Goal: Task Accomplishment & Management: Use online tool/utility

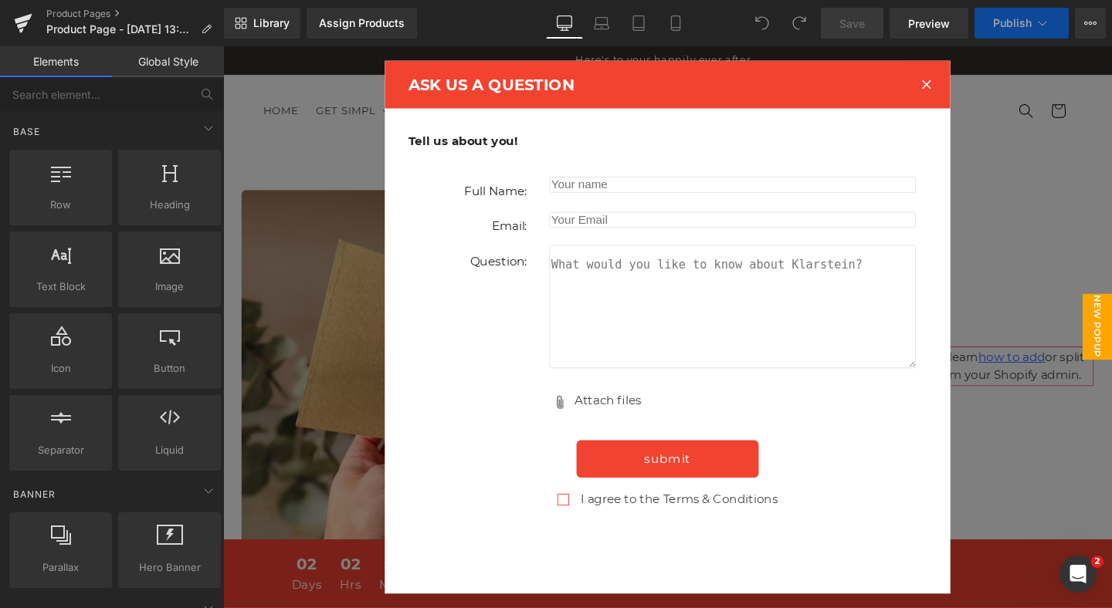
click at [967, 86] on div at bounding box center [961, 86] width 45 height 45
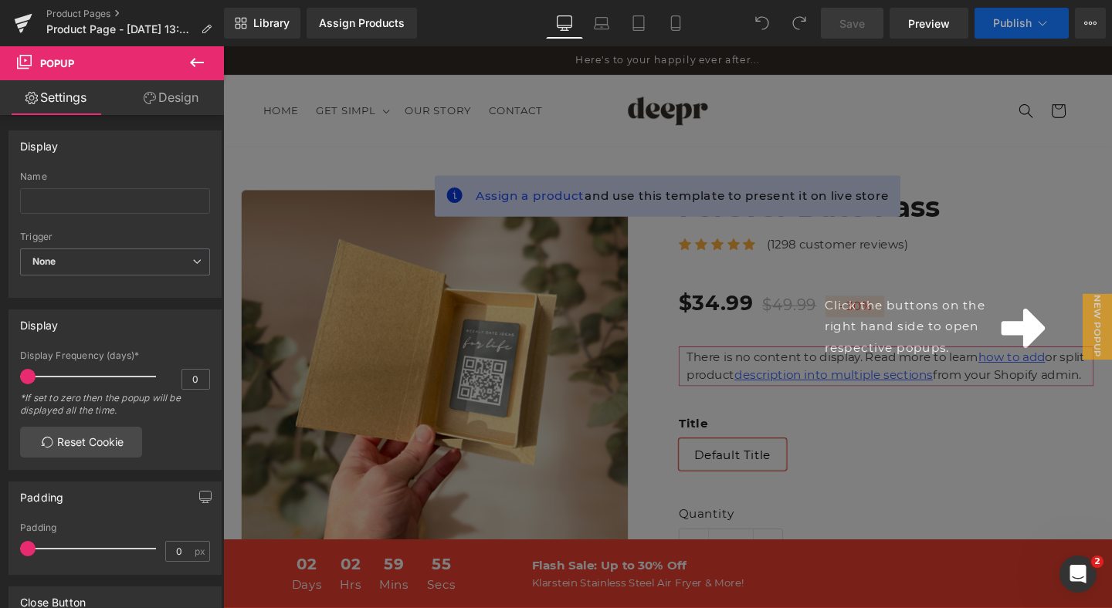
click at [562, 202] on div "Click the buttons on the right hand side to open respective popups." at bounding box center [690, 341] width 934 height 590
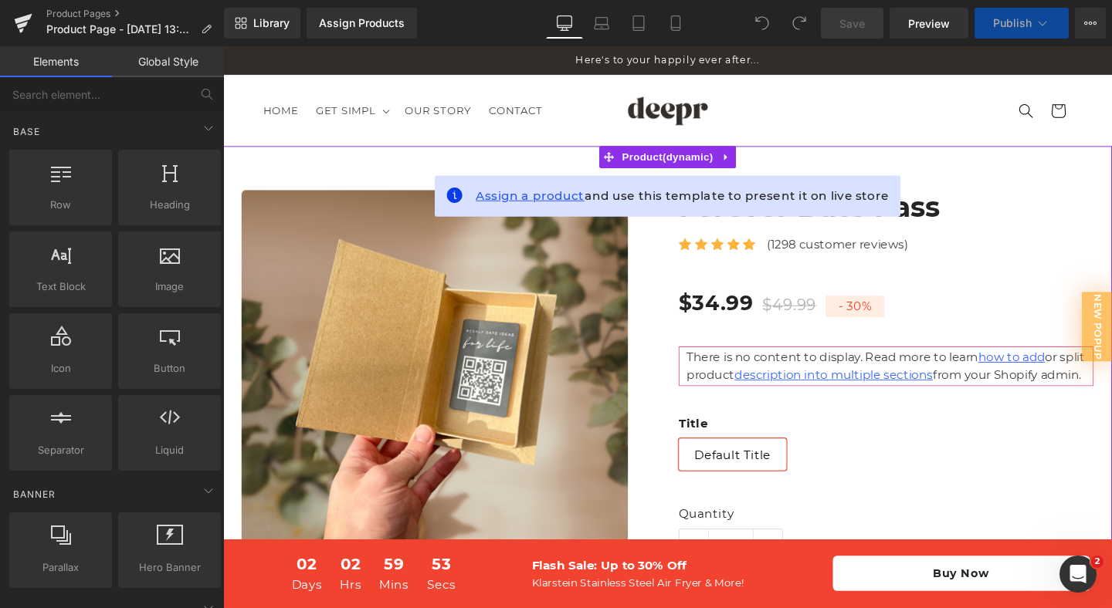
click at [540, 204] on span "Assign a product" at bounding box center [546, 203] width 114 height 15
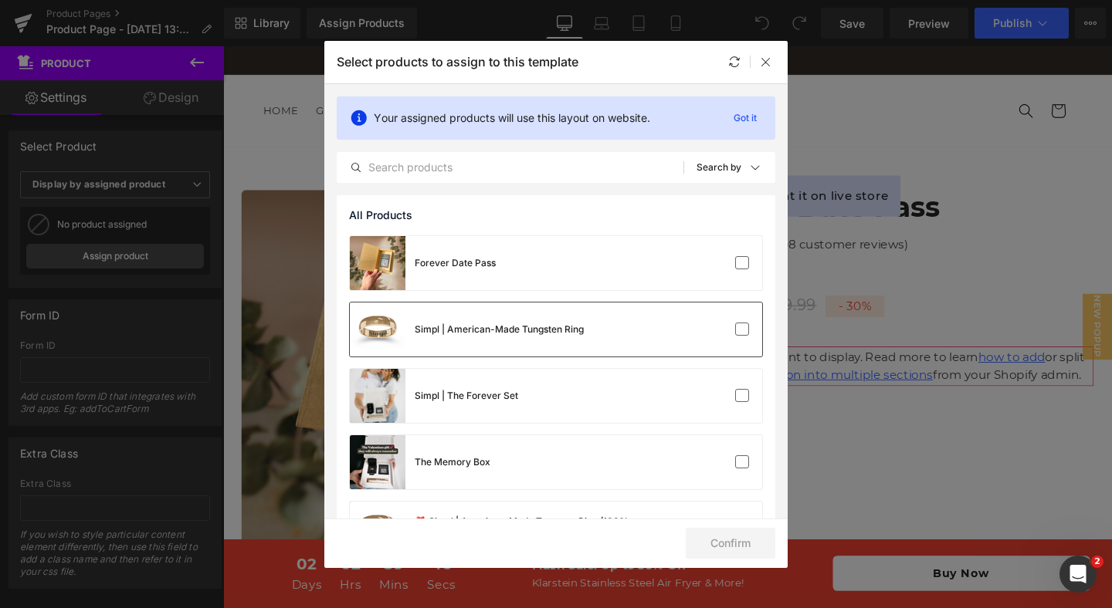
click at [652, 337] on div "Simpl | American-Made Tungsten Ring" at bounding box center [556, 330] width 412 height 54
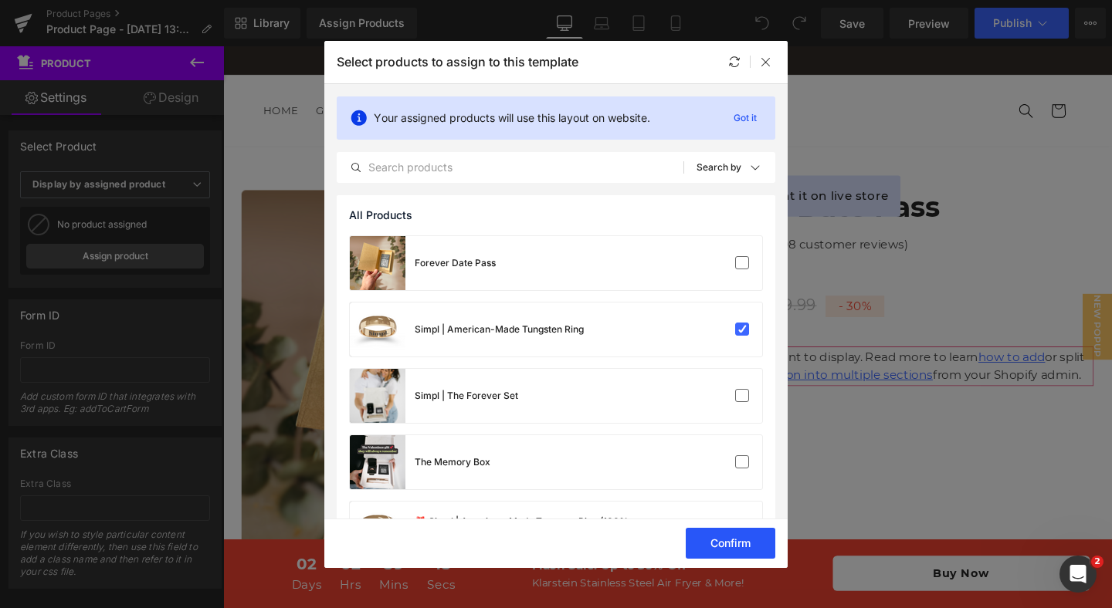
click at [738, 536] on button "Confirm" at bounding box center [730, 543] width 90 height 31
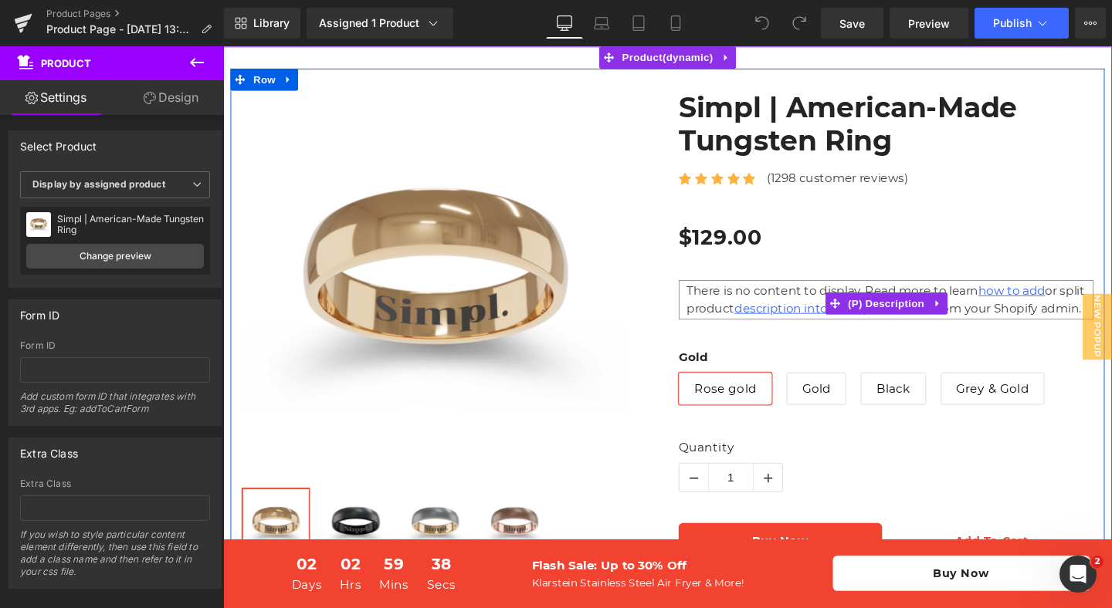
scroll to position [67, 0]
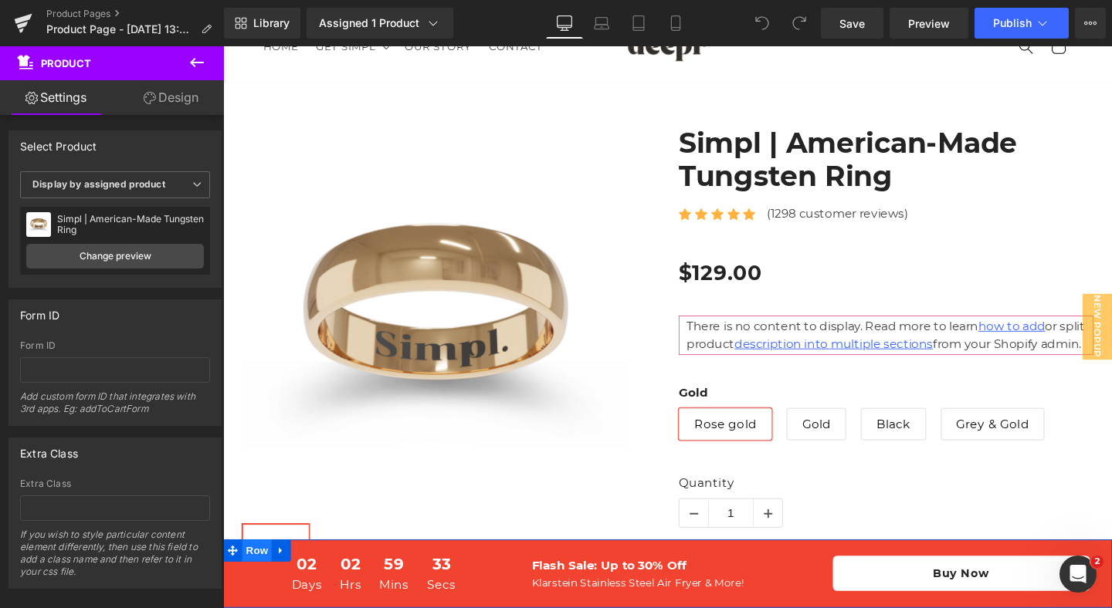
click at [264, 575] on span "Row" at bounding box center [258, 576] width 31 height 23
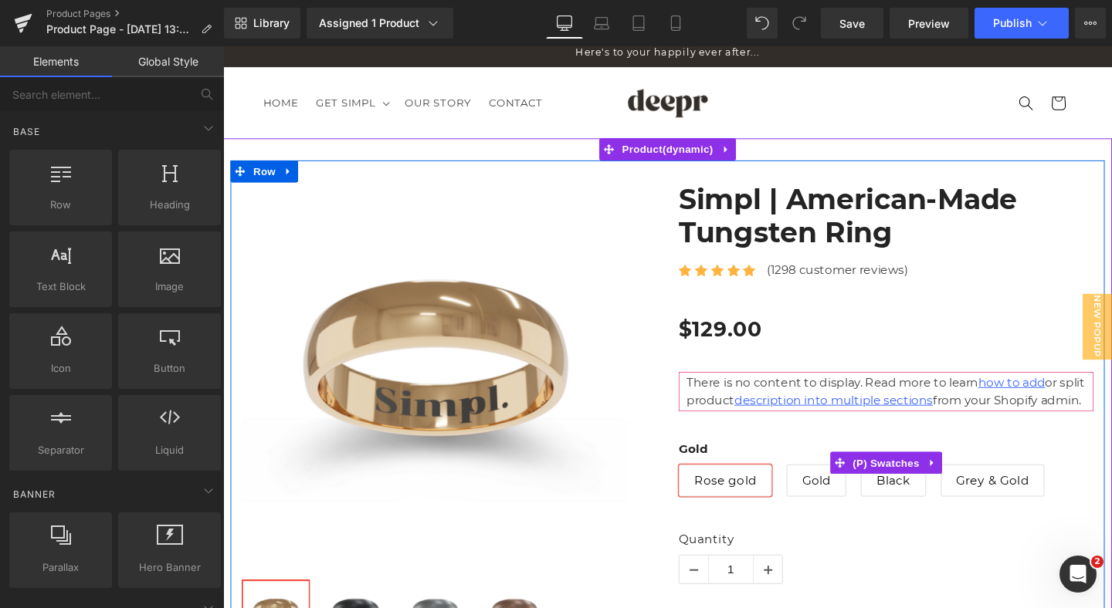
scroll to position [0, 0]
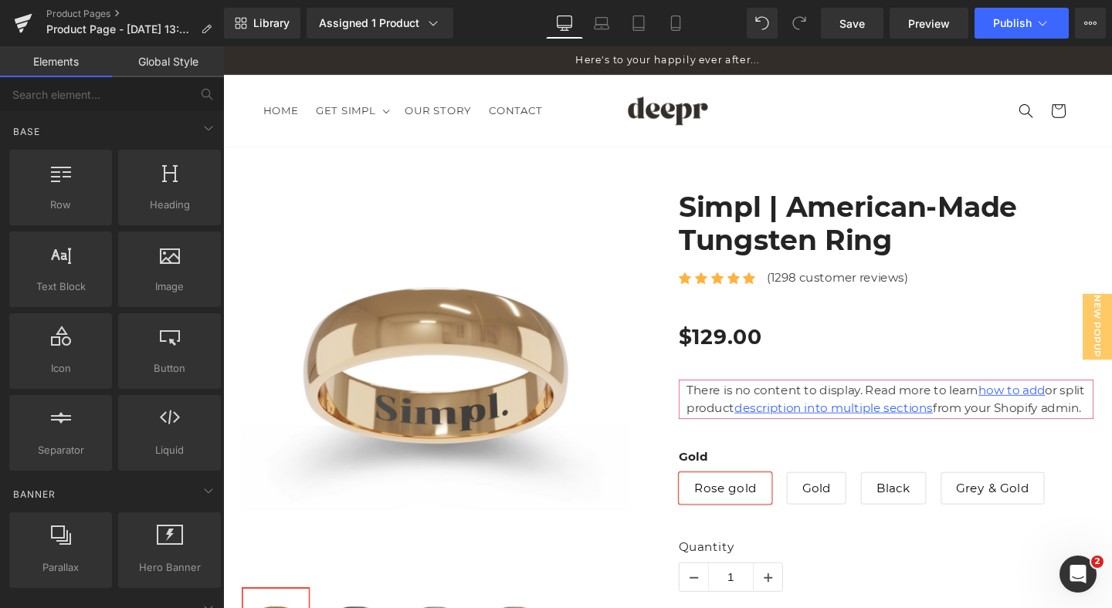
click at [923, 69] on div "Here's to your happily ever after..." at bounding box center [690, 60] width 849 height 29
click at [896, 63] on div "Here's to your happily ever after..." at bounding box center [690, 60] width 849 height 29
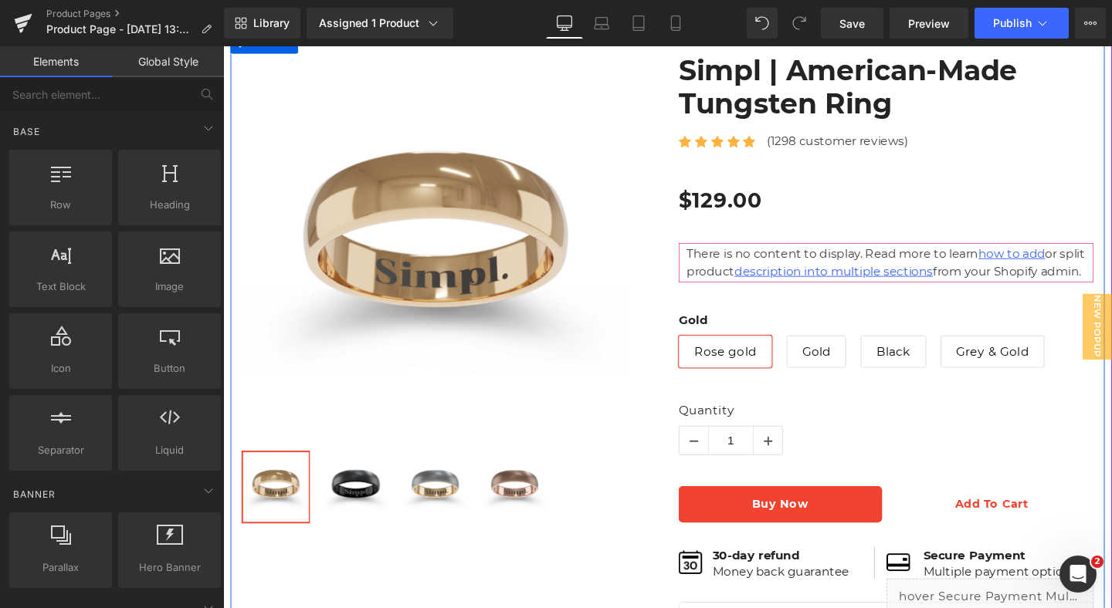
scroll to position [144, 0]
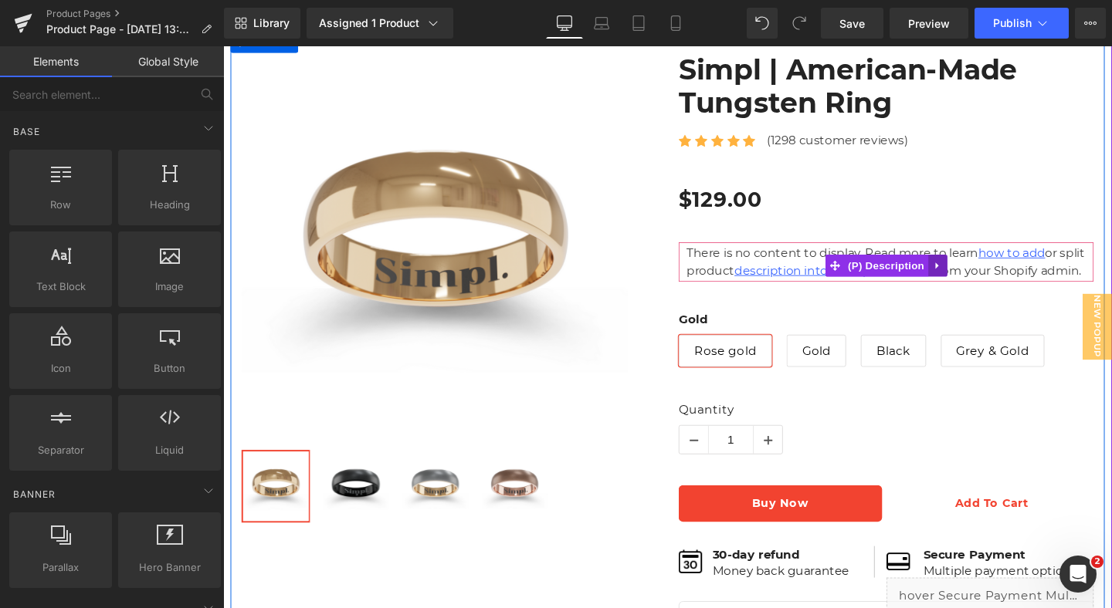
click at [972, 283] on icon at bounding box center [974, 278] width 11 height 12
click at [988, 283] on icon at bounding box center [984, 277] width 11 height 11
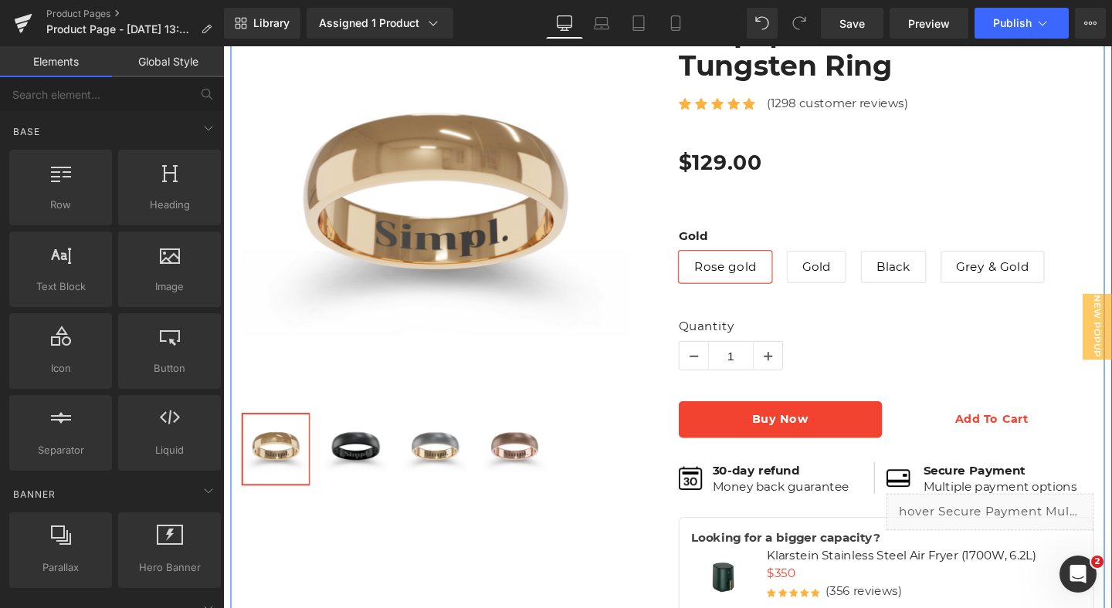
scroll to position [186, 0]
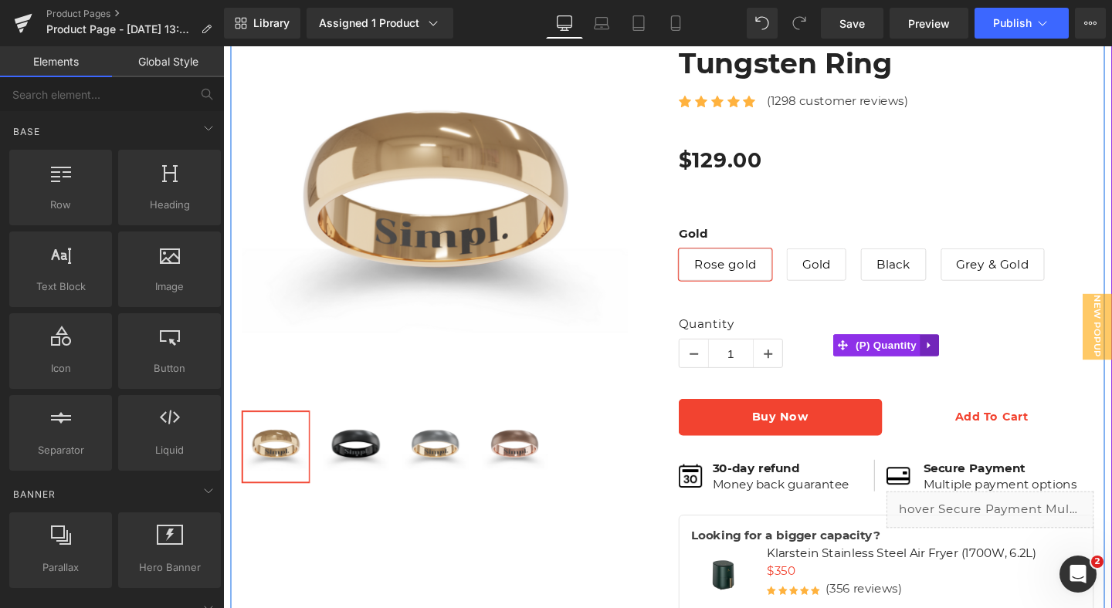
click at [966, 358] on icon at bounding box center [965, 361] width 11 height 12
click at [976, 360] on icon at bounding box center [975, 361] width 11 height 12
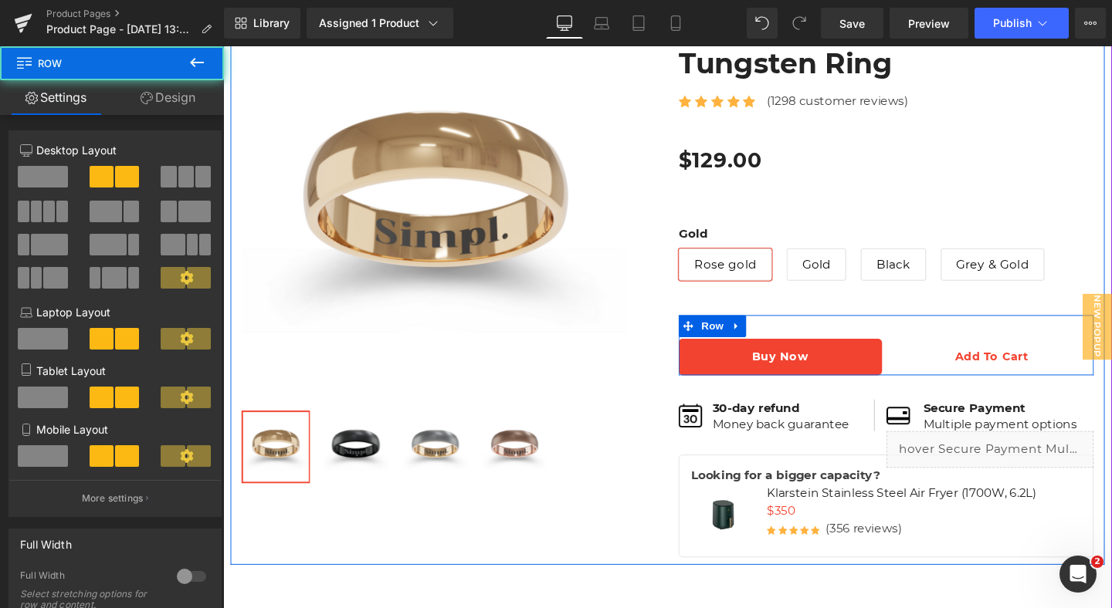
click at [945, 352] on div "Buy Now (P) Cart Button Add to Cart (P) Cart Button Row" at bounding box center [920, 360] width 436 height 63
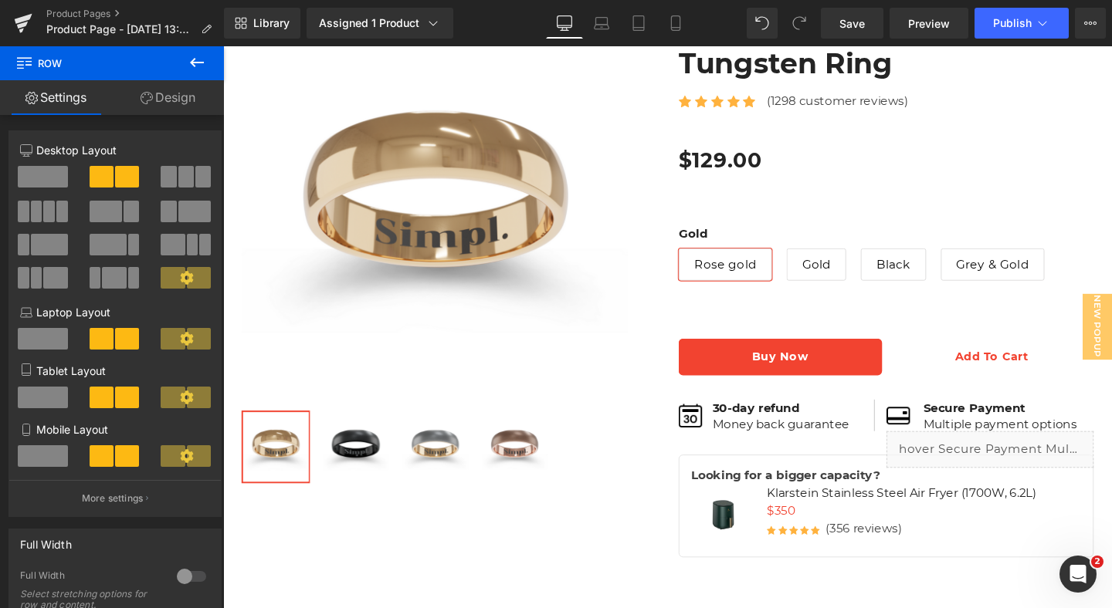
click at [183, 60] on button at bounding box center [197, 63] width 54 height 34
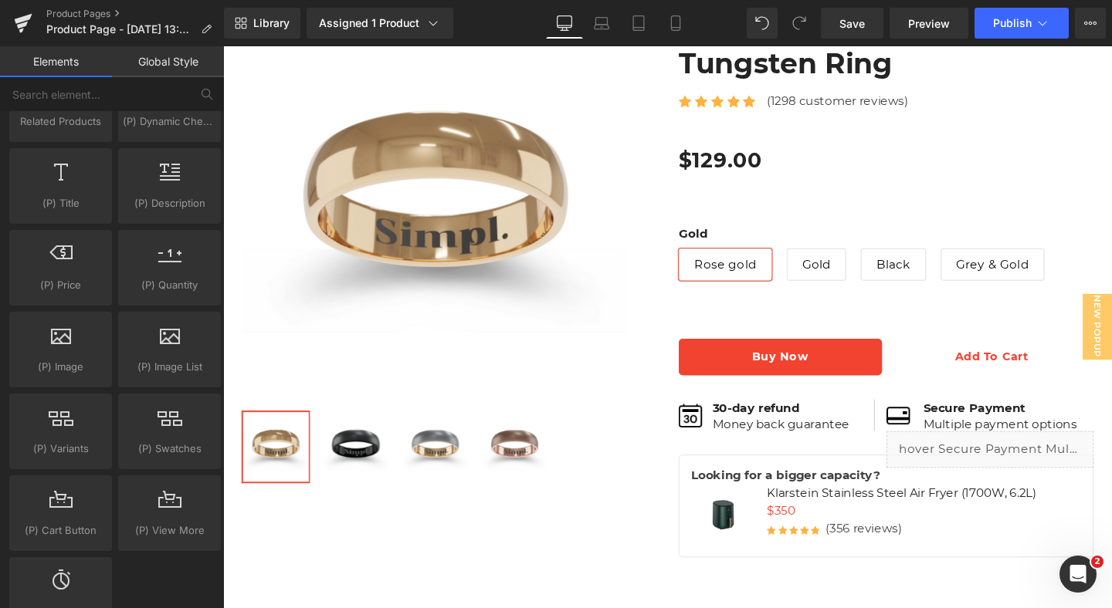
scroll to position [1387, 0]
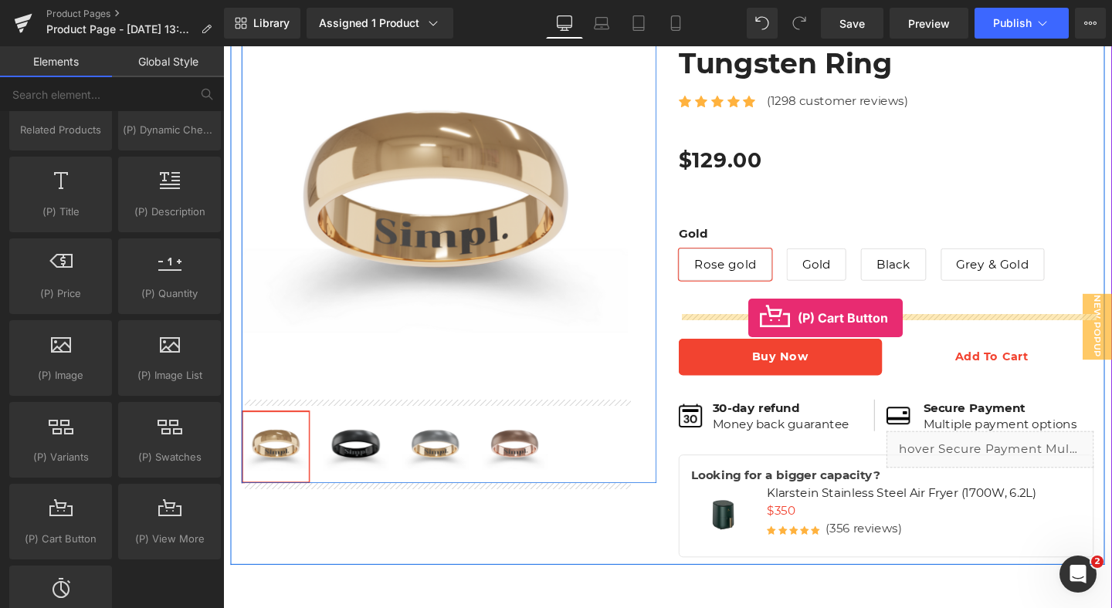
drag, startPoint x: 301, startPoint y: 567, endPoint x: 775, endPoint y: 332, distance: 528.9
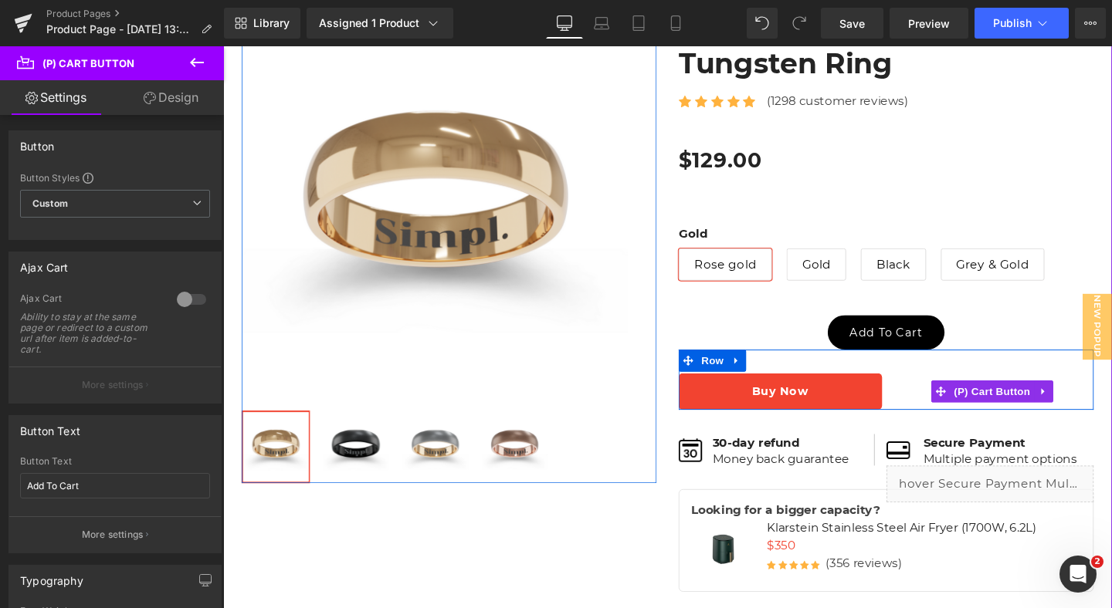
click at [938, 400] on button "Add to Cart" at bounding box center [1032, 409] width 214 height 39
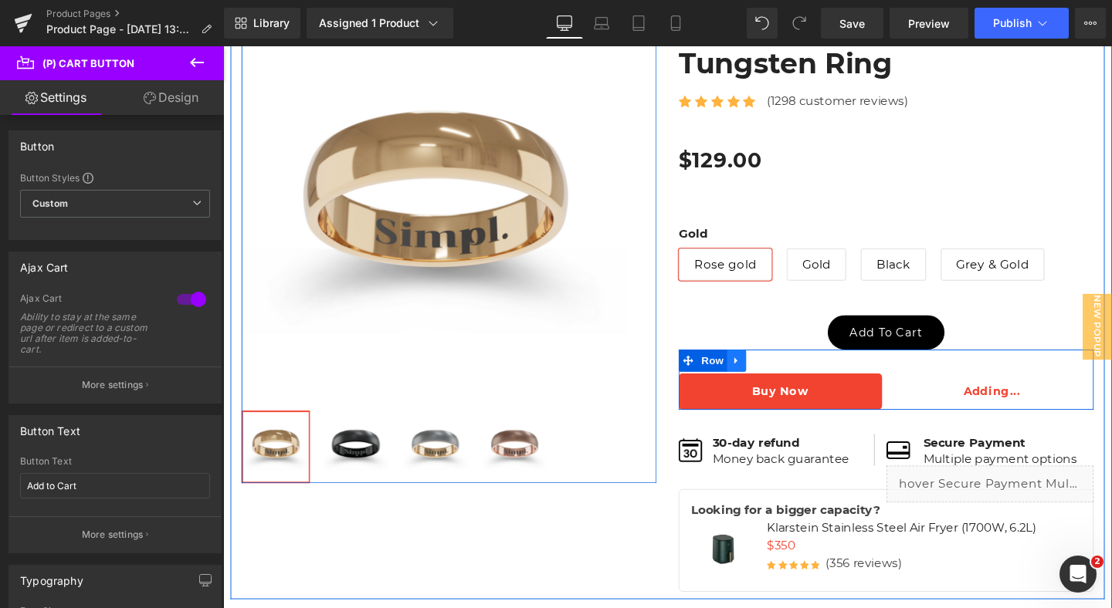
click at [766, 378] on icon at bounding box center [762, 377] width 11 height 12
click at [803, 378] on icon at bounding box center [802, 376] width 11 height 11
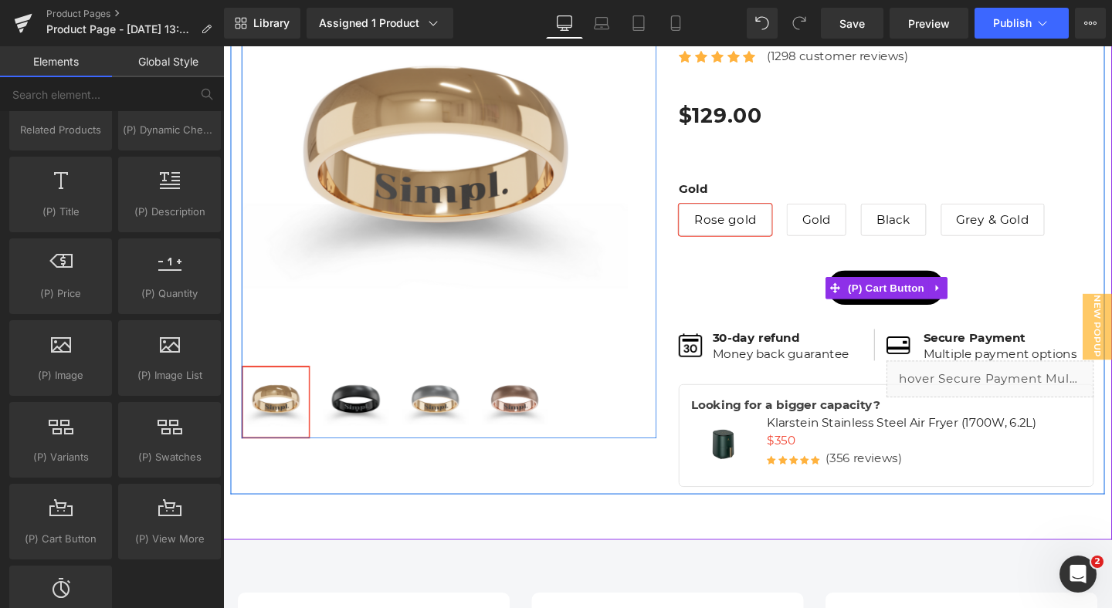
scroll to position [238, 0]
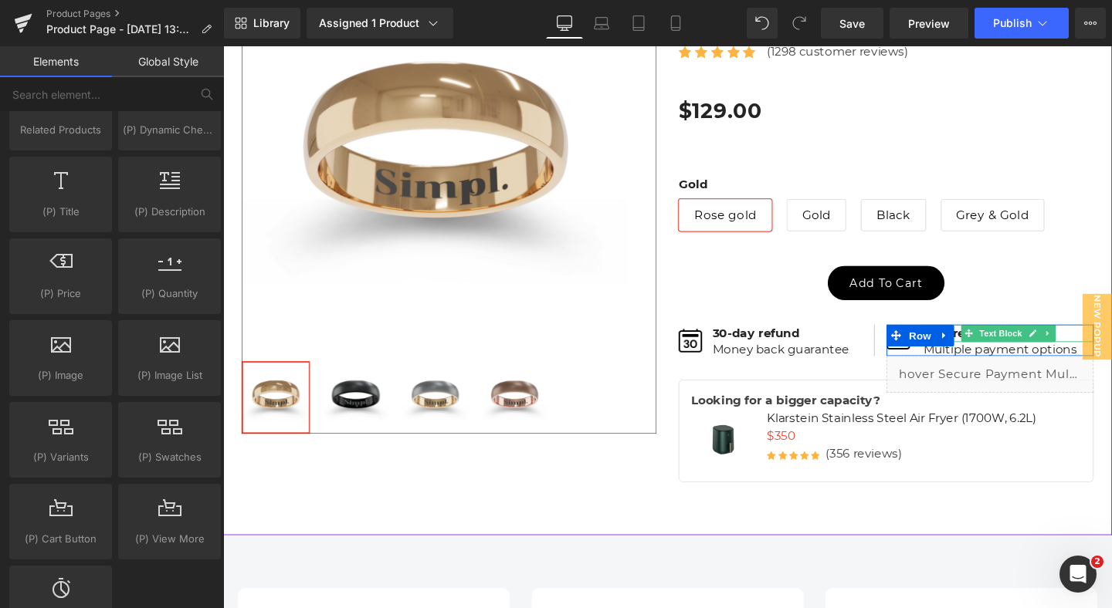
click at [996, 350] on b "Secure Payment" at bounding box center [1012, 347] width 107 height 15
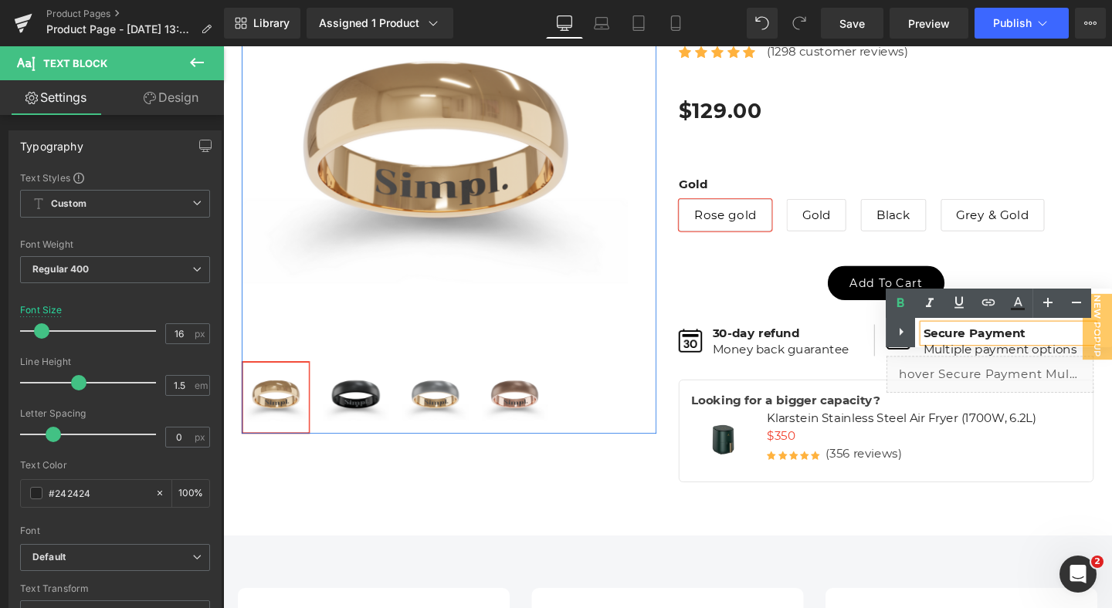
click at [953, 335] on div "Text Color Highlight Color #333333" at bounding box center [998, 318] width 226 height 59
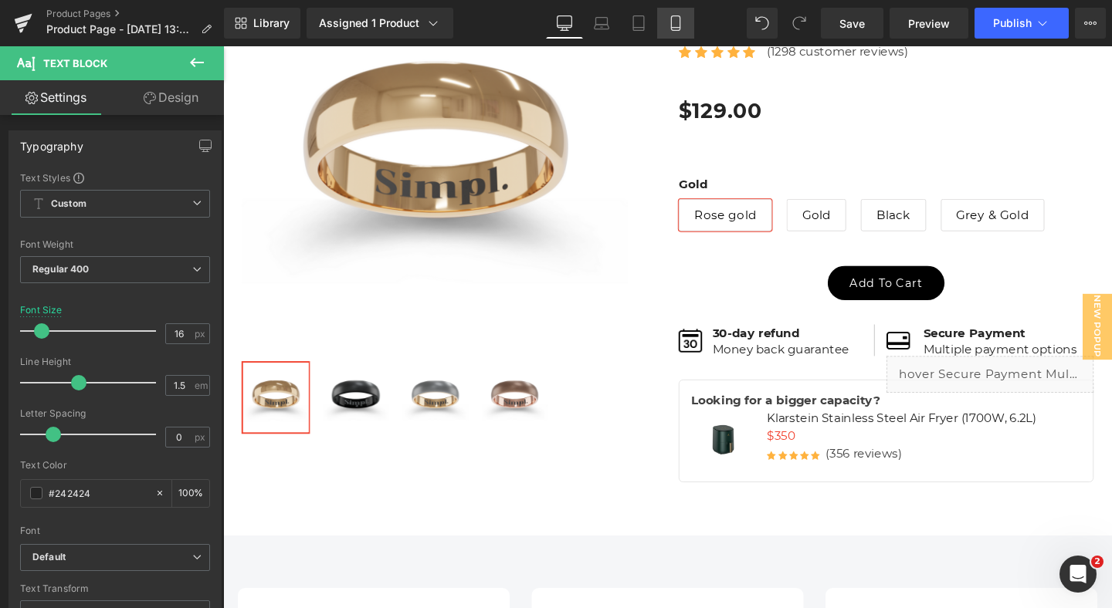
click at [675, 34] on link "Mobile" at bounding box center [675, 23] width 37 height 31
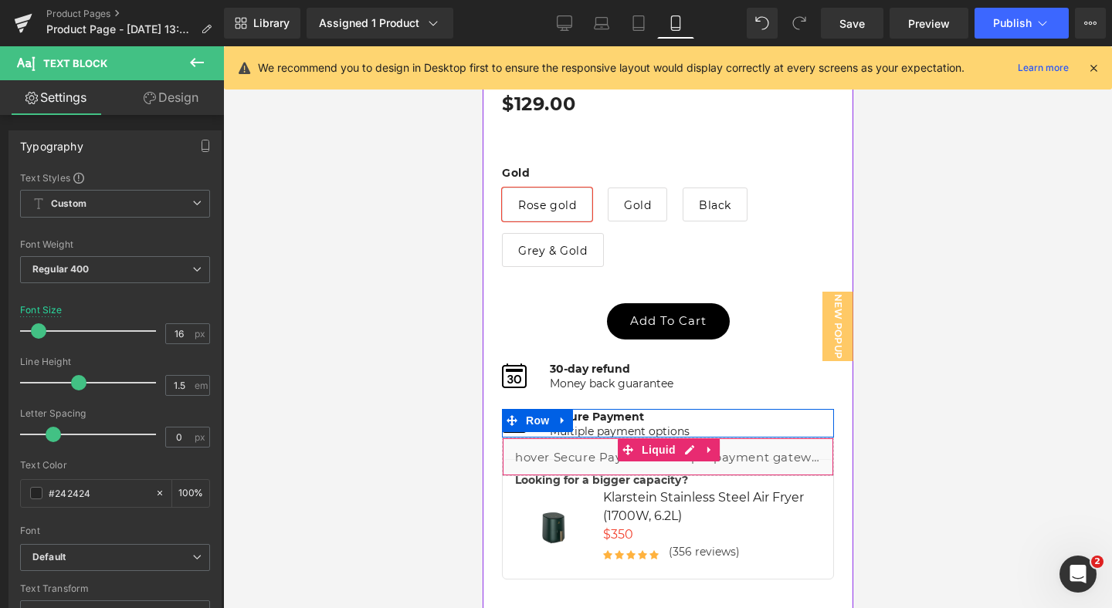
scroll to position [658, 0]
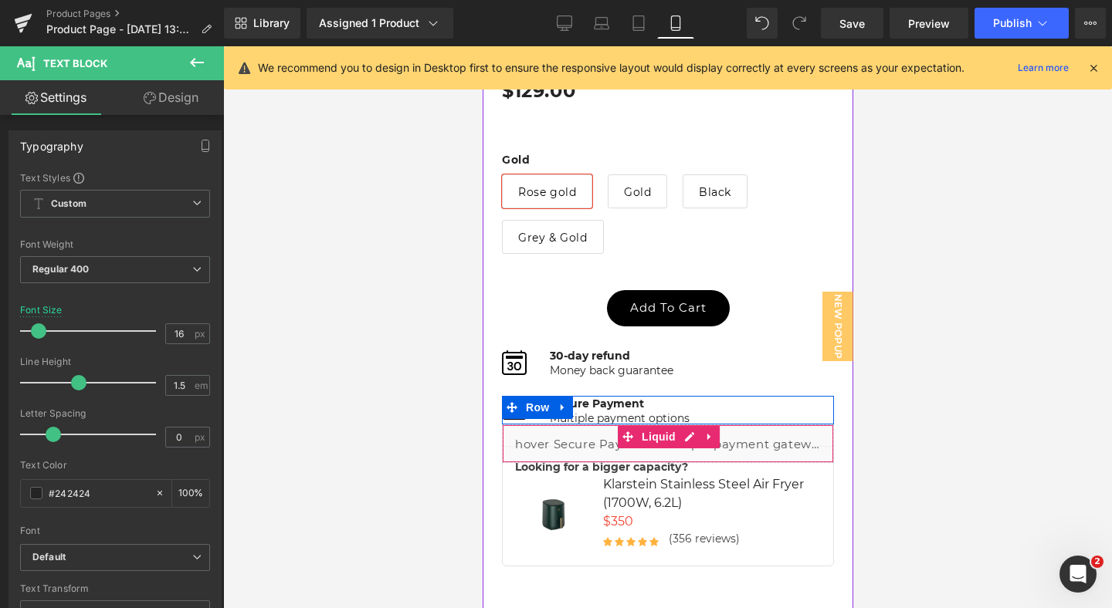
click at [763, 442] on div "Liquid" at bounding box center [667, 444] width 332 height 39
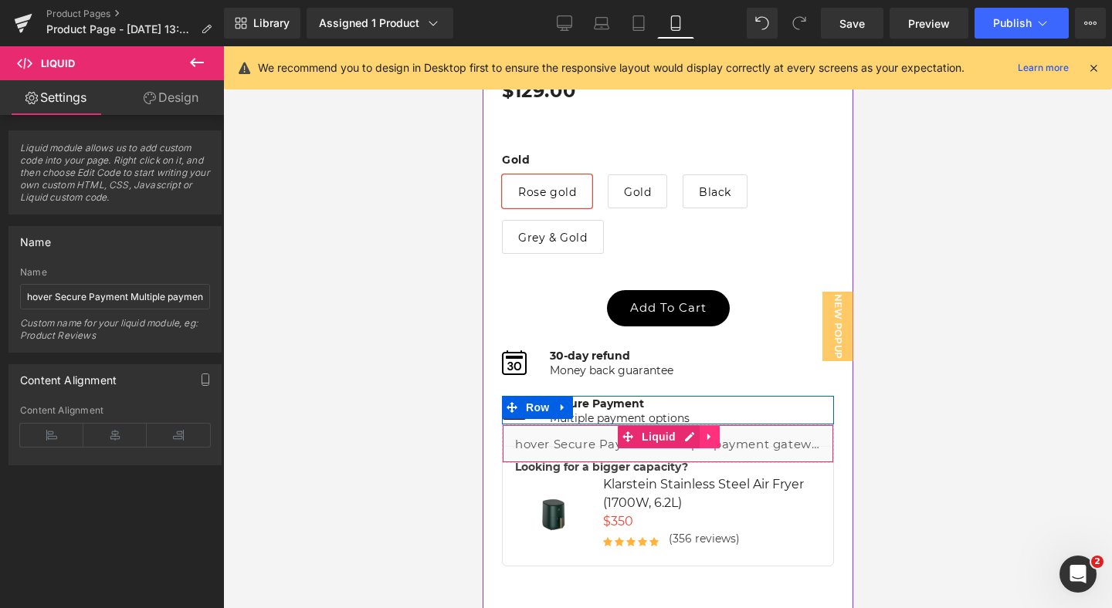
click at [701, 438] on link at bounding box center [709, 436] width 20 height 23
click at [722, 438] on icon at bounding box center [718, 436] width 11 height 11
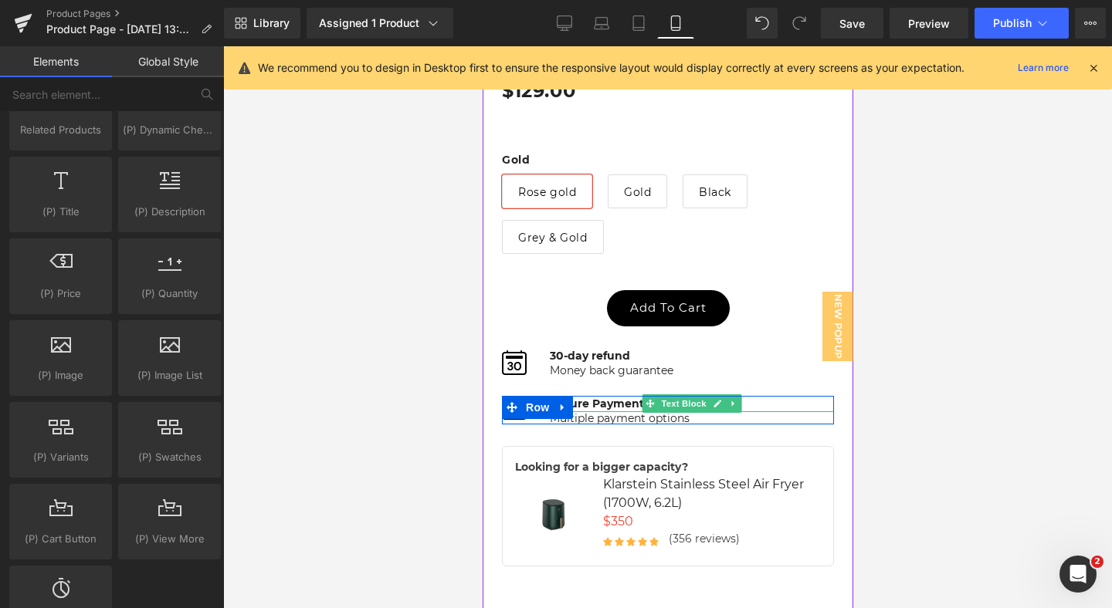
click at [630, 404] on b "Secure Payment" at bounding box center [596, 404] width 94 height 14
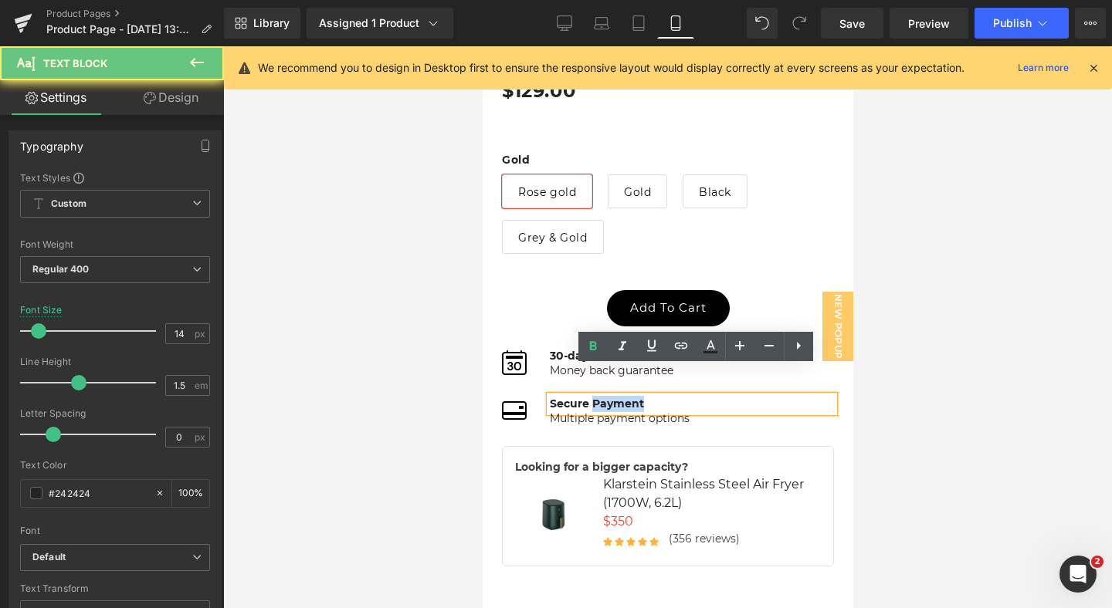
click at [630, 404] on b "Secure Payment" at bounding box center [596, 404] width 94 height 14
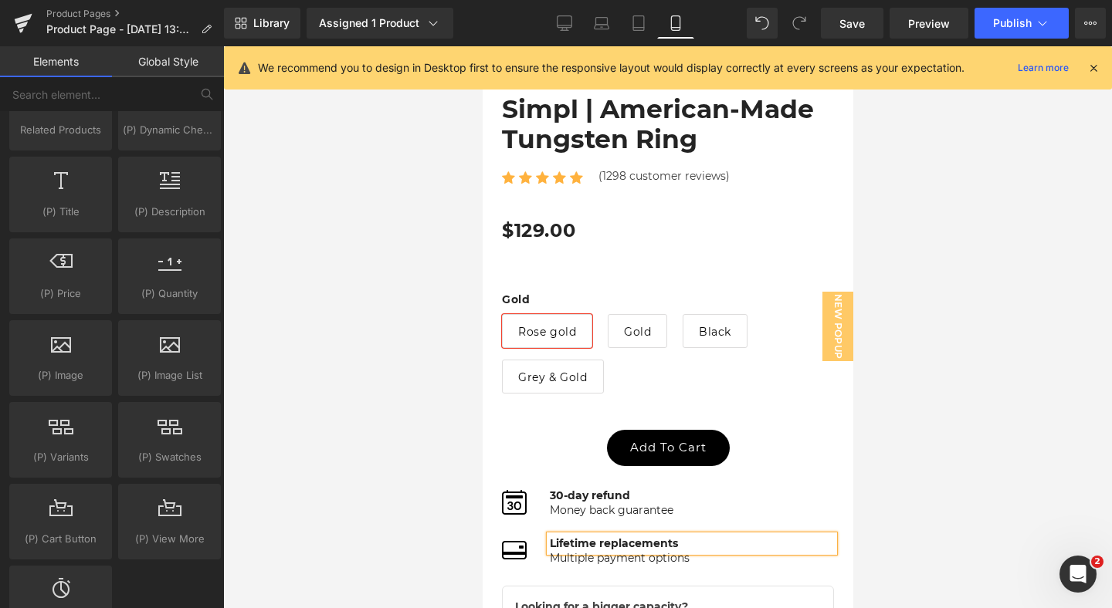
scroll to position [526, 0]
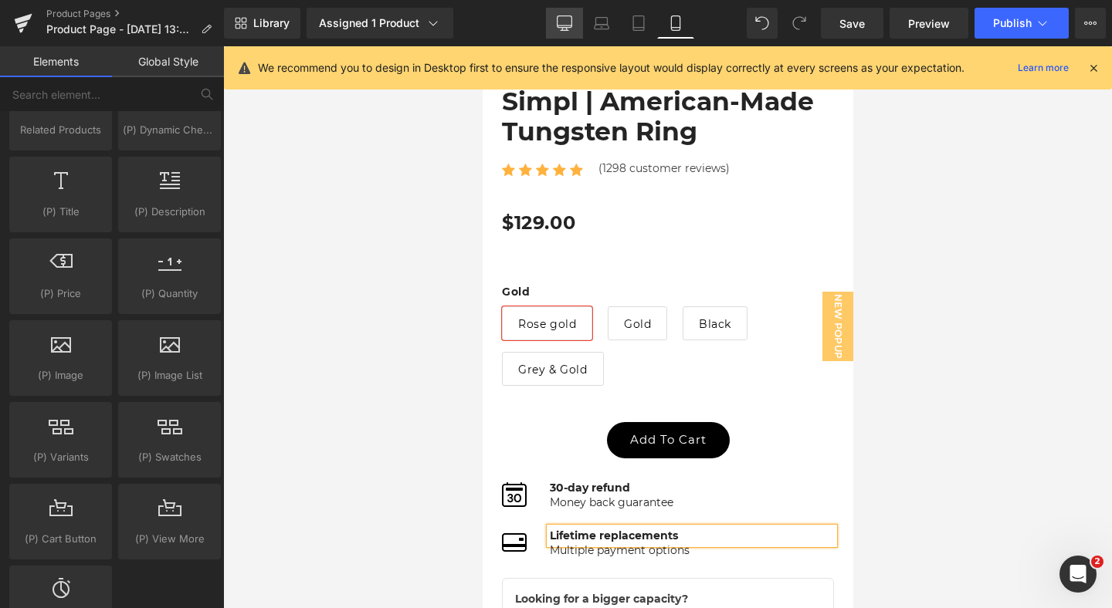
click at [564, 16] on icon at bounding box center [564, 22] width 15 height 15
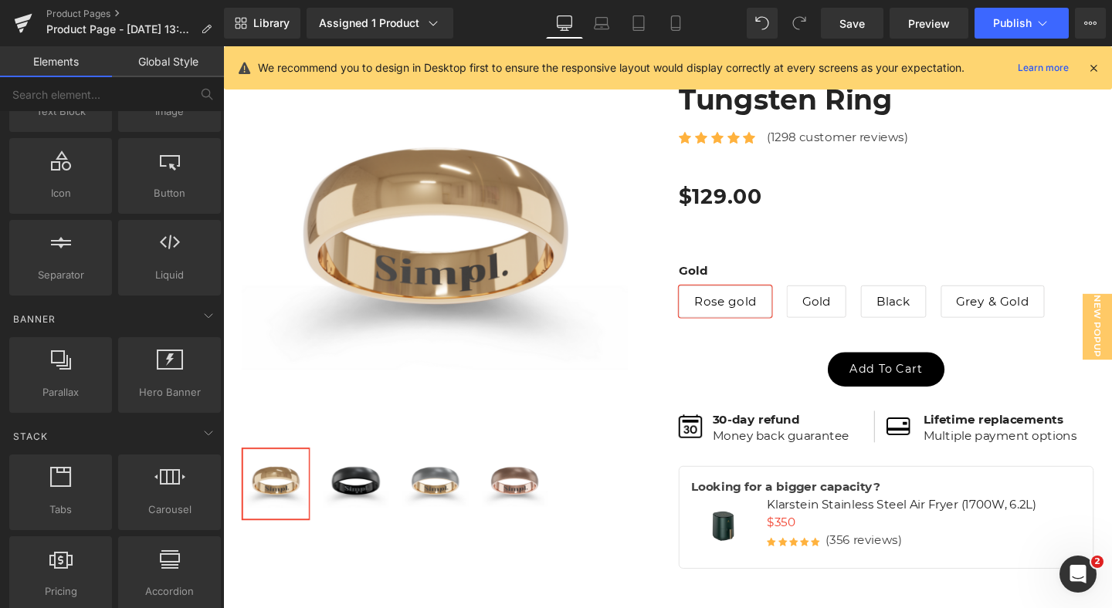
scroll to position [0, 0]
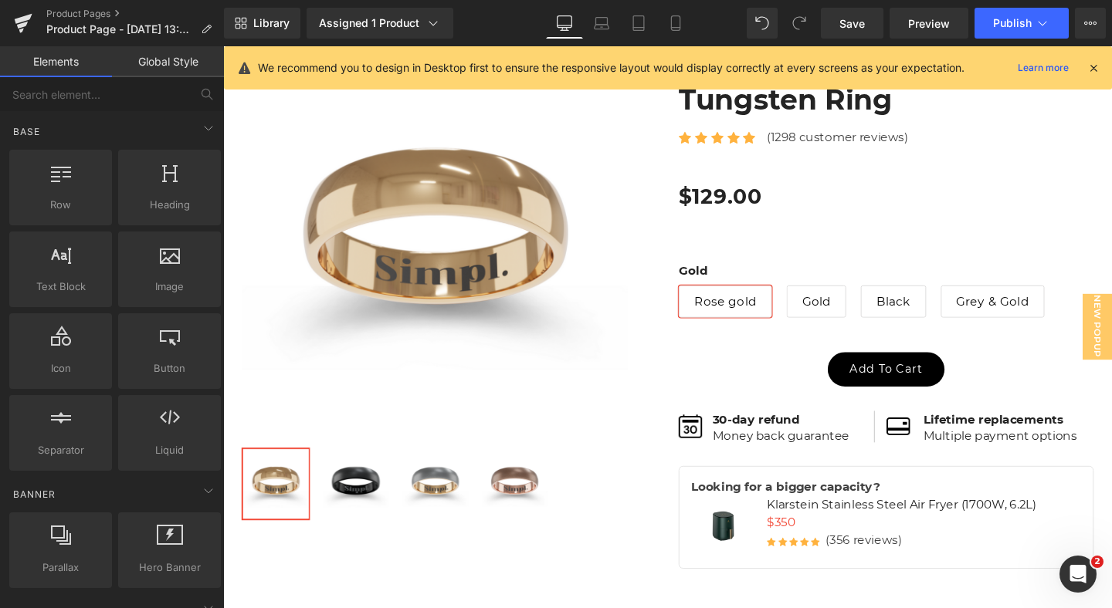
click at [157, 65] on link "Global Style" at bounding box center [168, 61] width 112 height 31
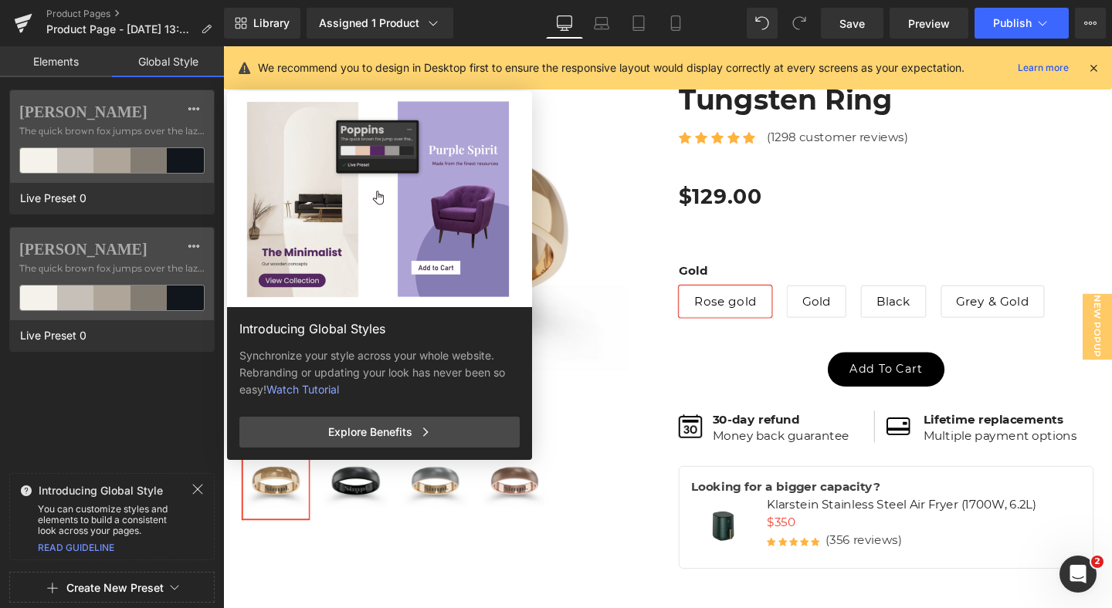
click at [63, 60] on link "Elements" at bounding box center [56, 61] width 112 height 31
